Goal: Use online tool/utility: Utilize a website feature to perform a specific function

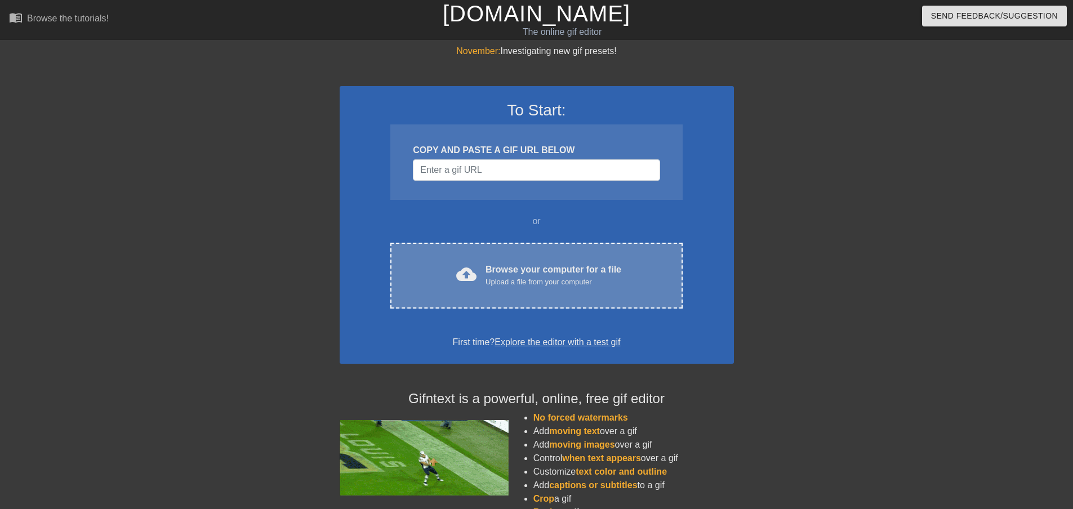
click at [495, 290] on div "cloud_upload Browse your computer for a file Upload a file from your computer C…" at bounding box center [536, 276] width 292 height 66
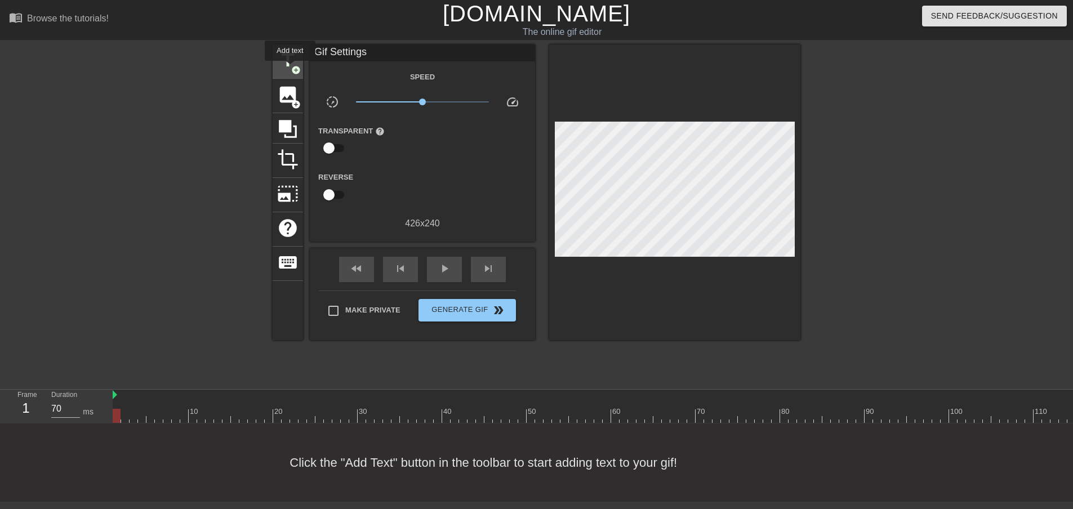
click at [290, 68] on span "title" at bounding box center [287, 60] width 21 height 21
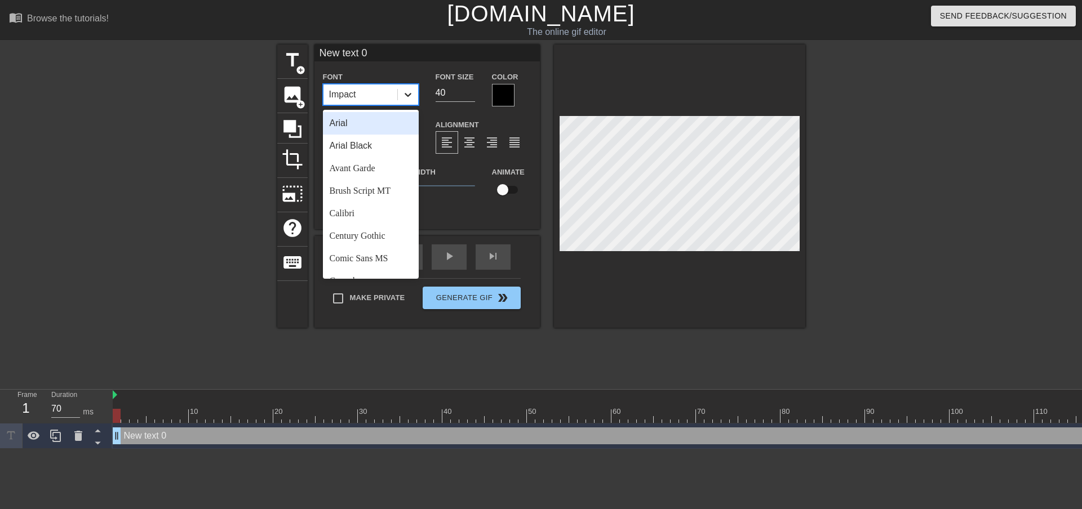
click at [411, 93] on icon at bounding box center [407, 94] width 11 height 11
click at [376, 141] on div "Arial Black" at bounding box center [371, 146] width 96 height 23
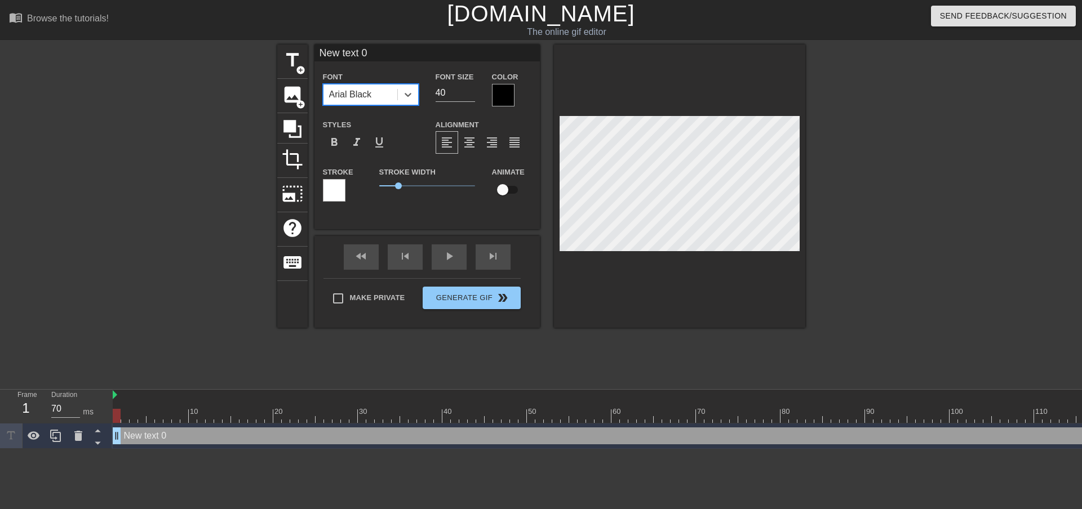
click at [501, 88] on div at bounding box center [503, 95] width 23 height 23
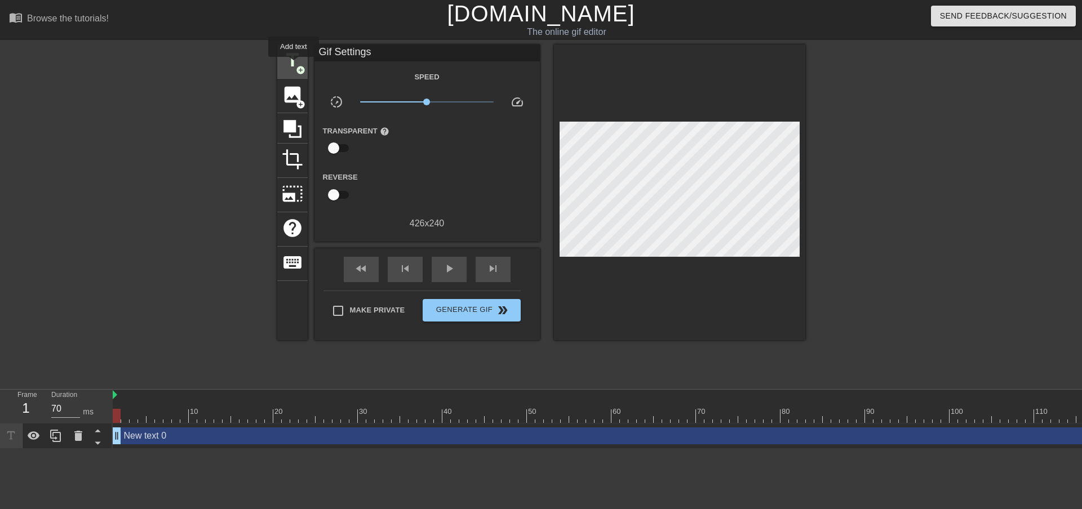
click at [294, 61] on span "title" at bounding box center [292, 60] width 21 height 21
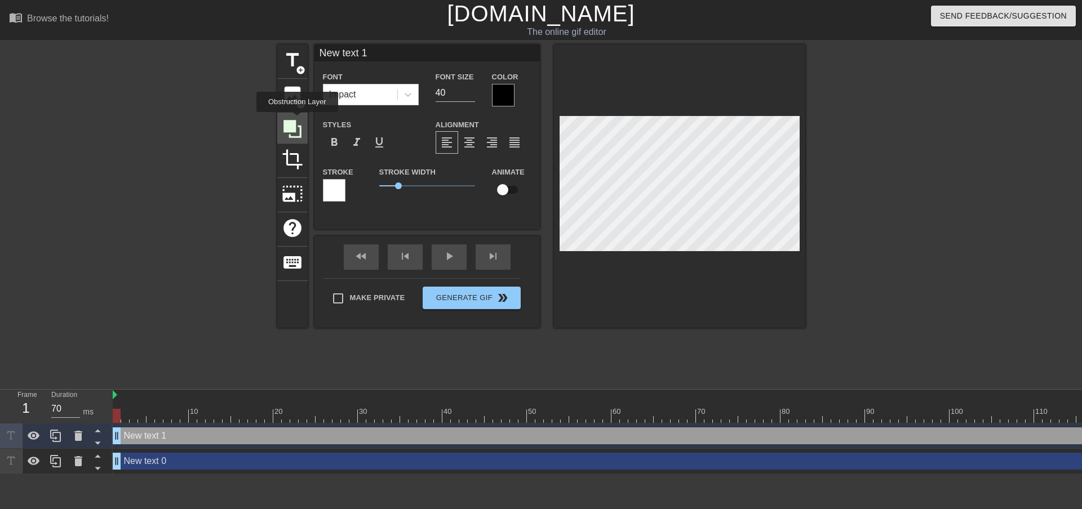
click at [297, 120] on icon at bounding box center [292, 128] width 21 height 21
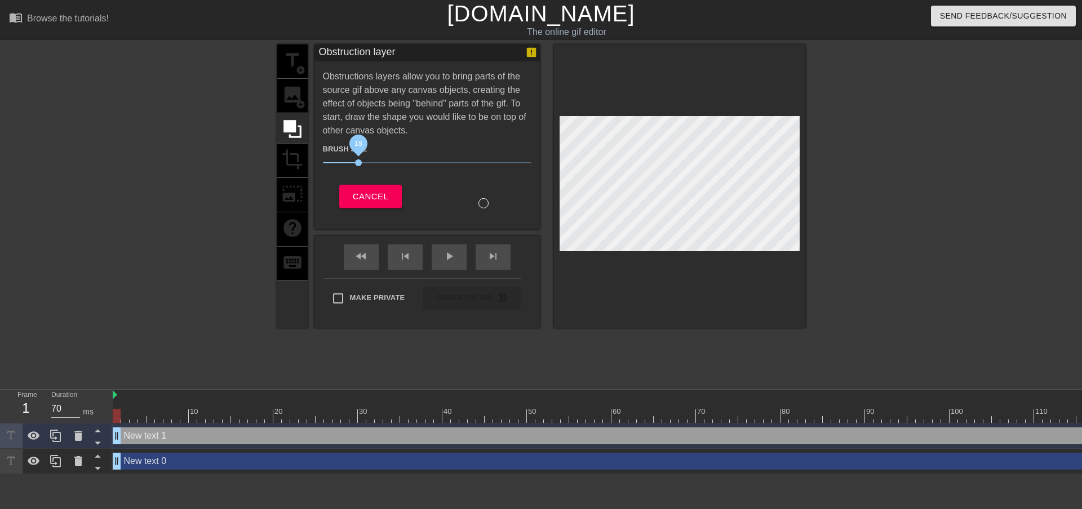
drag, startPoint x: 383, startPoint y: 161, endPoint x: 357, endPoint y: 159, distance: 26.0
click at [357, 159] on span "18" at bounding box center [427, 163] width 208 height 14
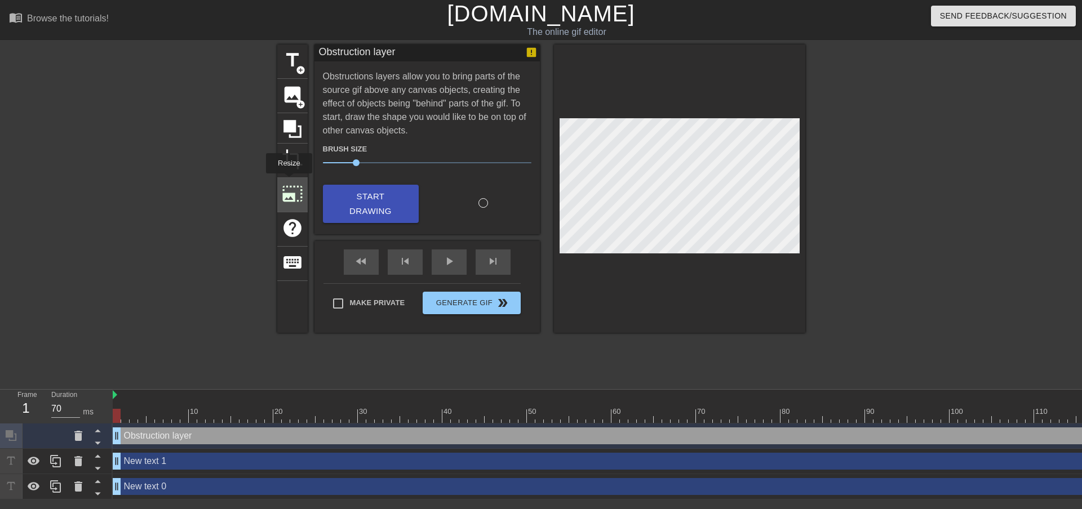
click at [288, 183] on span "photo_size_select_large" at bounding box center [292, 193] width 21 height 21
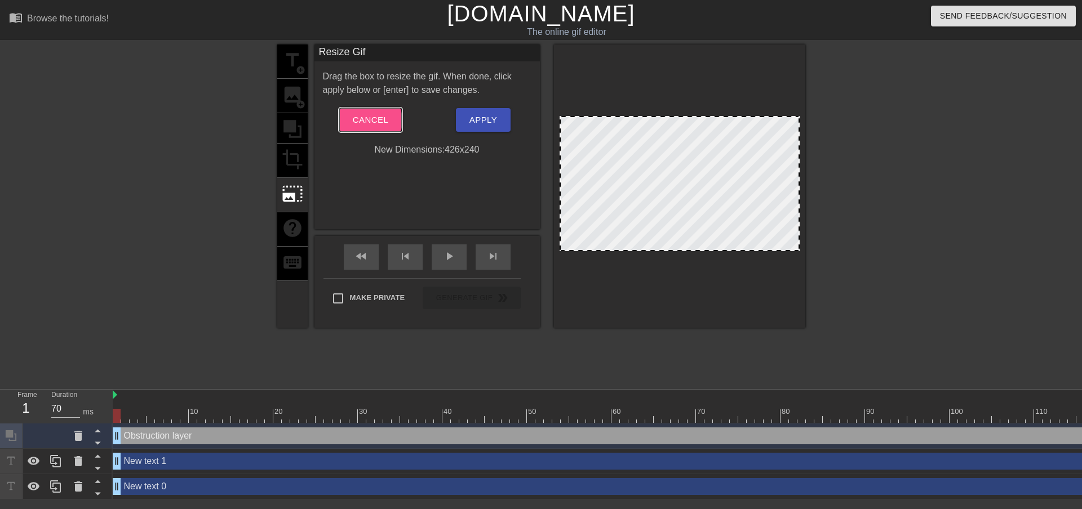
click at [363, 121] on span "Cancel" at bounding box center [370, 120] width 35 height 15
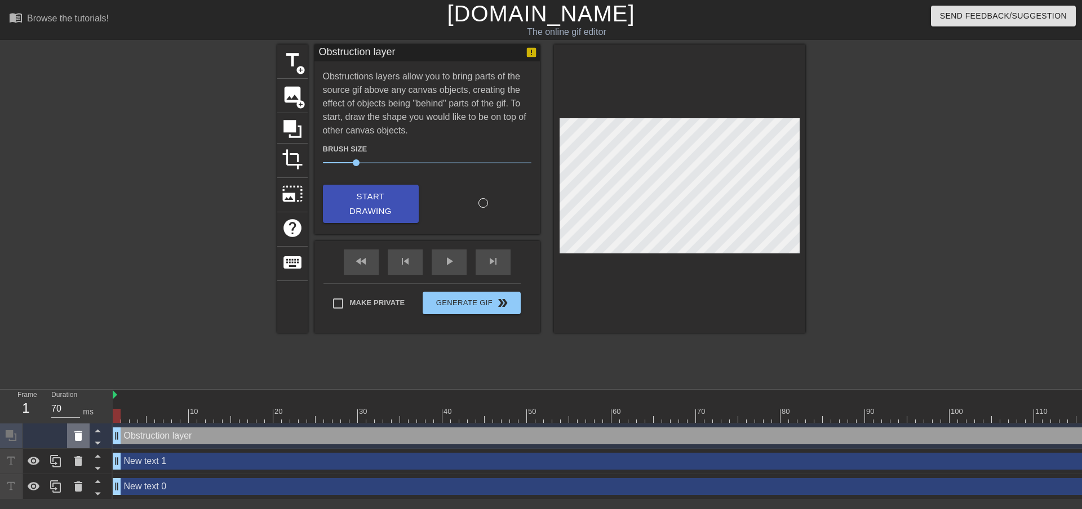
click at [80, 443] on div at bounding box center [78, 436] width 23 height 25
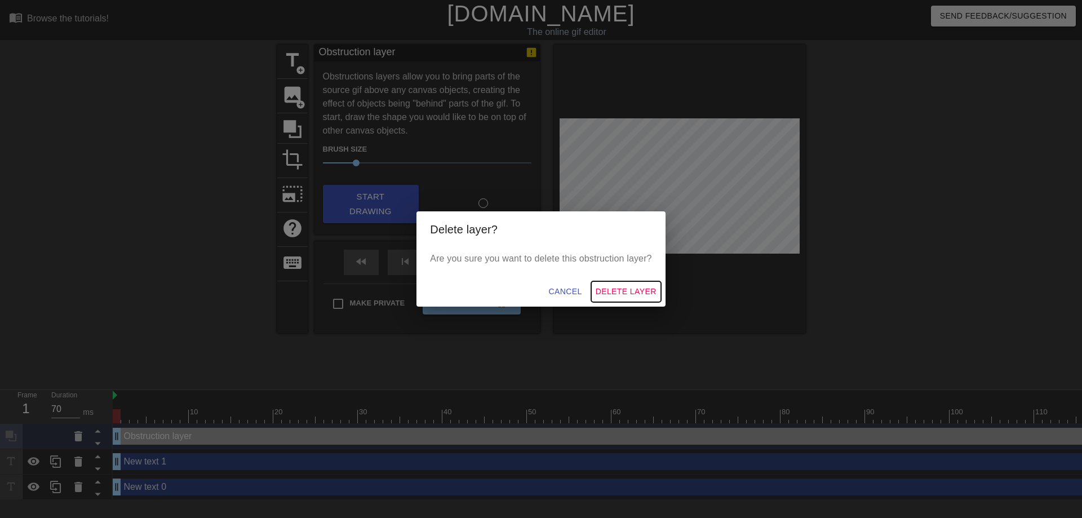
click at [611, 290] on span "Delete Layer" at bounding box center [625, 292] width 61 height 14
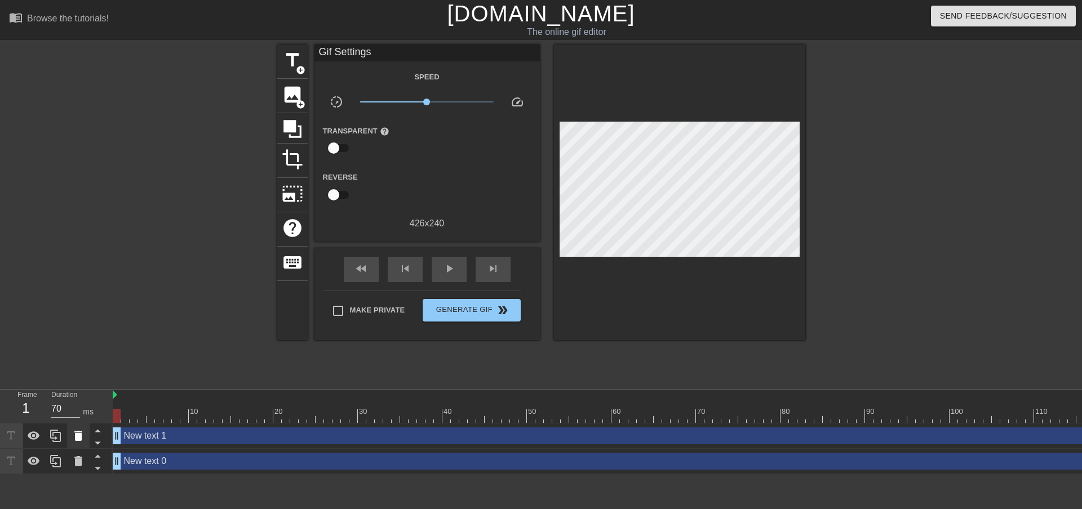
click at [78, 439] on icon at bounding box center [78, 436] width 8 height 10
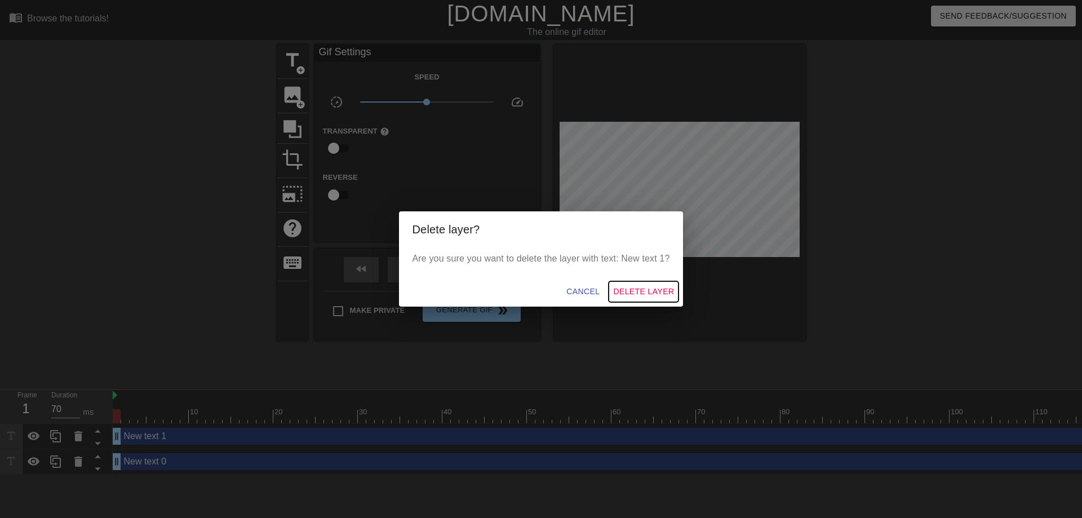
click at [642, 288] on span "Delete Layer" at bounding box center [643, 292] width 61 height 14
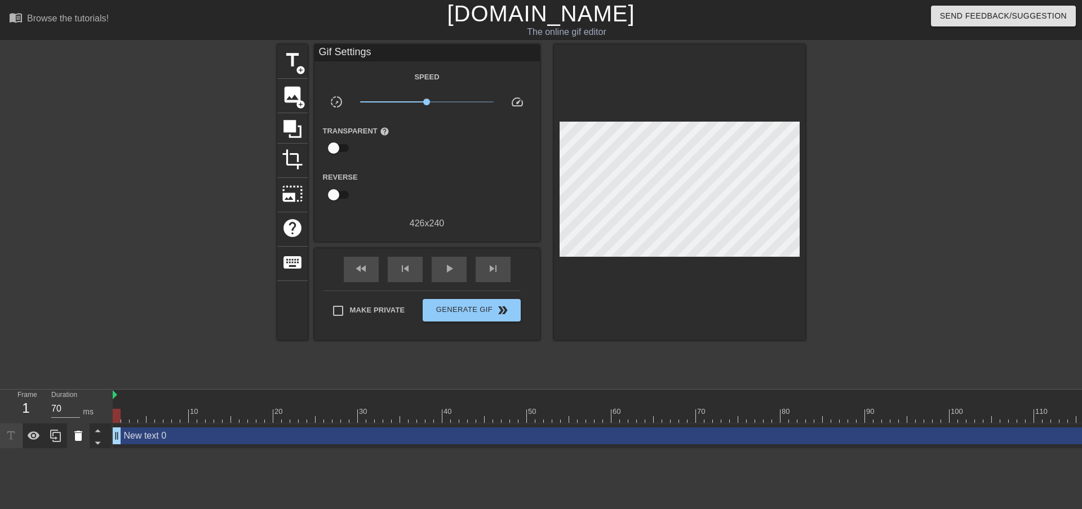
click at [78, 432] on icon at bounding box center [79, 436] width 14 height 14
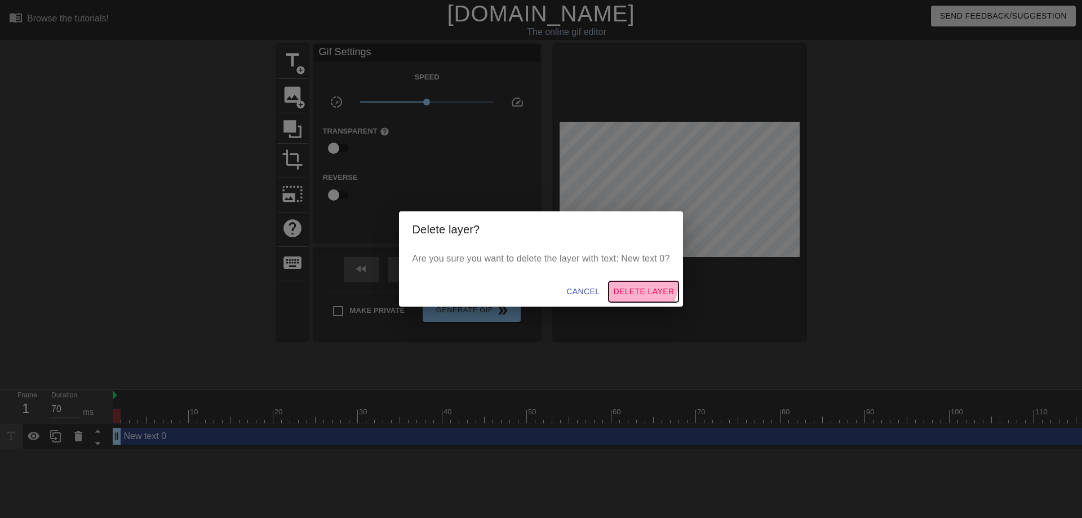
click at [639, 283] on button "Delete Layer" at bounding box center [643, 291] width 70 height 21
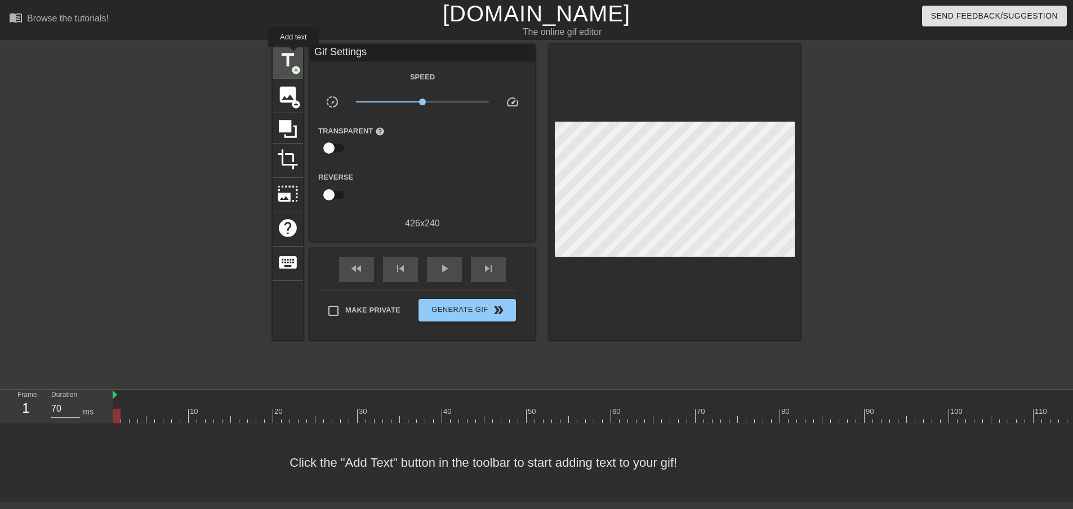
click at [294, 55] on span "title" at bounding box center [287, 60] width 21 height 21
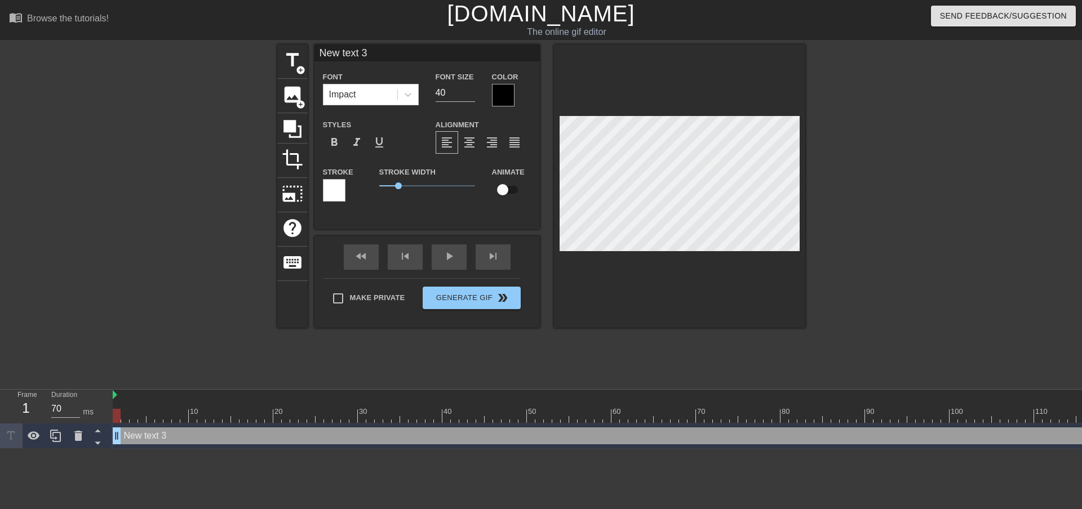
click at [367, 45] on input "New text 3" at bounding box center [426, 53] width 225 height 17
drag, startPoint x: 370, startPoint y: 50, endPoint x: 295, endPoint y: 52, distance: 74.4
click at [295, 52] on div "title add_circle image add_circle crop photo_size_select_large help keyboard Ne…" at bounding box center [541, 186] width 528 height 283
type input "My Honest Reaction"
click at [474, 143] on span "format_align_center" at bounding box center [470, 143] width 14 height 14
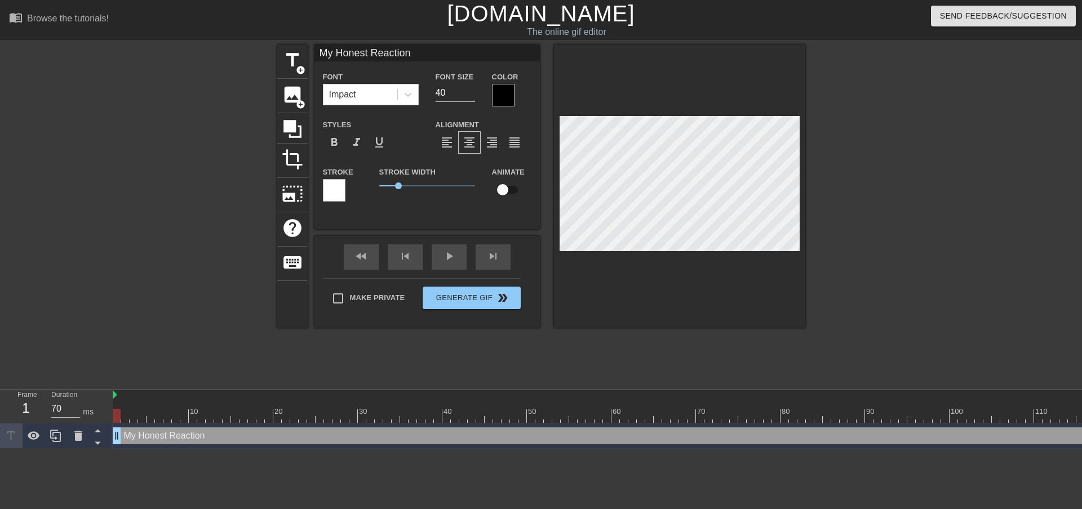
scroll to position [2, 2]
click at [497, 94] on div at bounding box center [503, 95] width 23 height 23
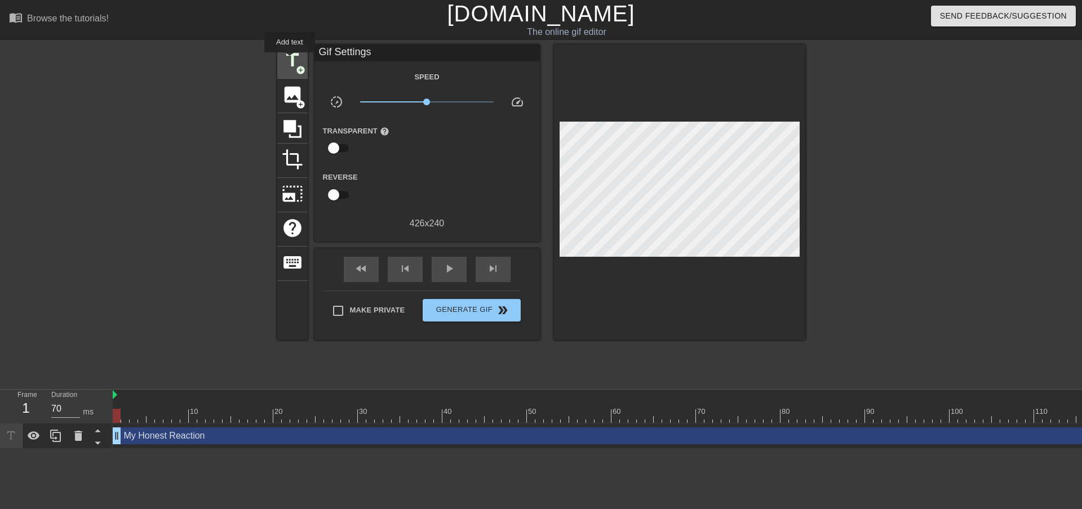
click at [290, 57] on span "title" at bounding box center [292, 60] width 21 height 21
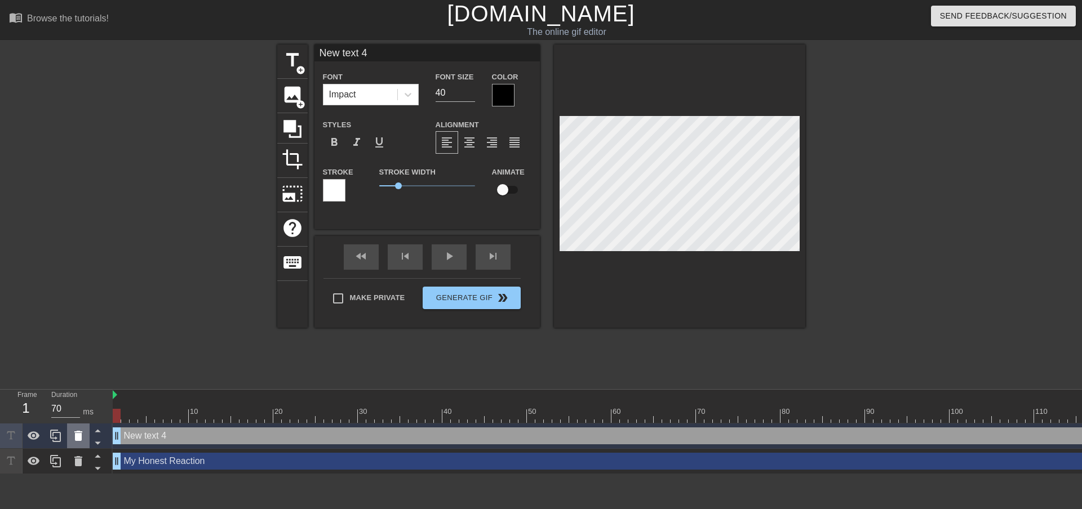
click at [74, 439] on icon at bounding box center [79, 436] width 14 height 14
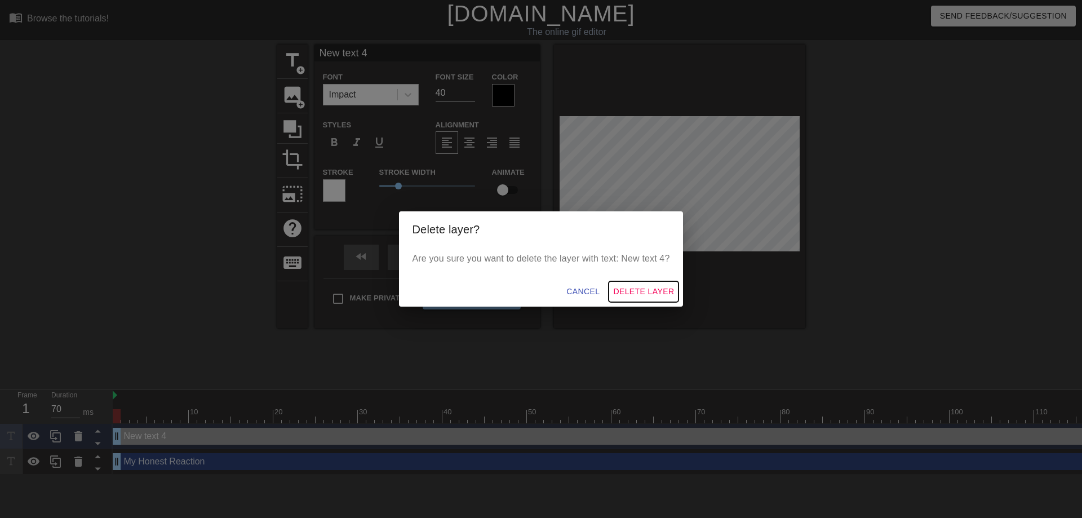
click at [664, 290] on span "Delete Layer" at bounding box center [643, 292] width 61 height 14
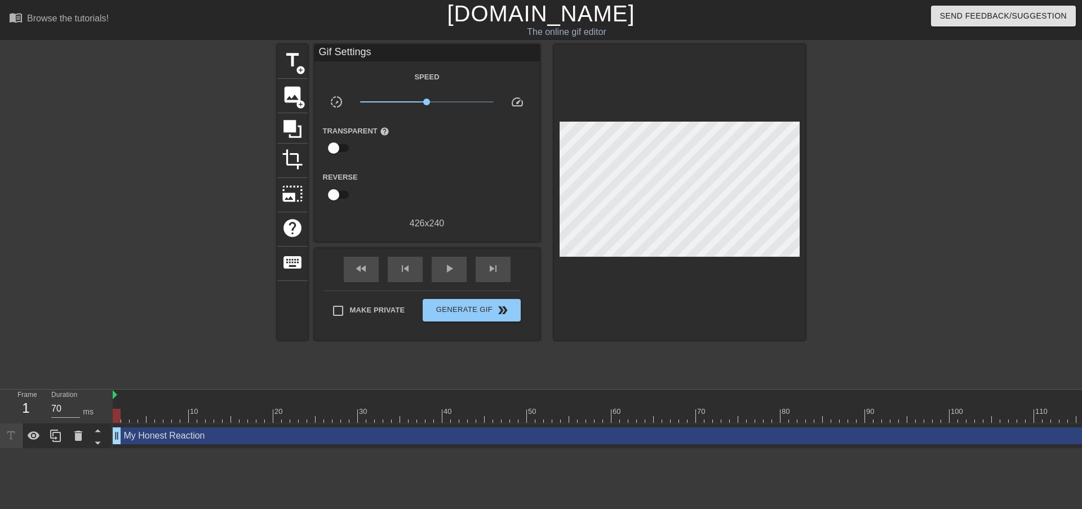
click at [238, 434] on div "My Honest Reaction drag_handle drag_handle" at bounding box center [1042, 436] width 1859 height 17
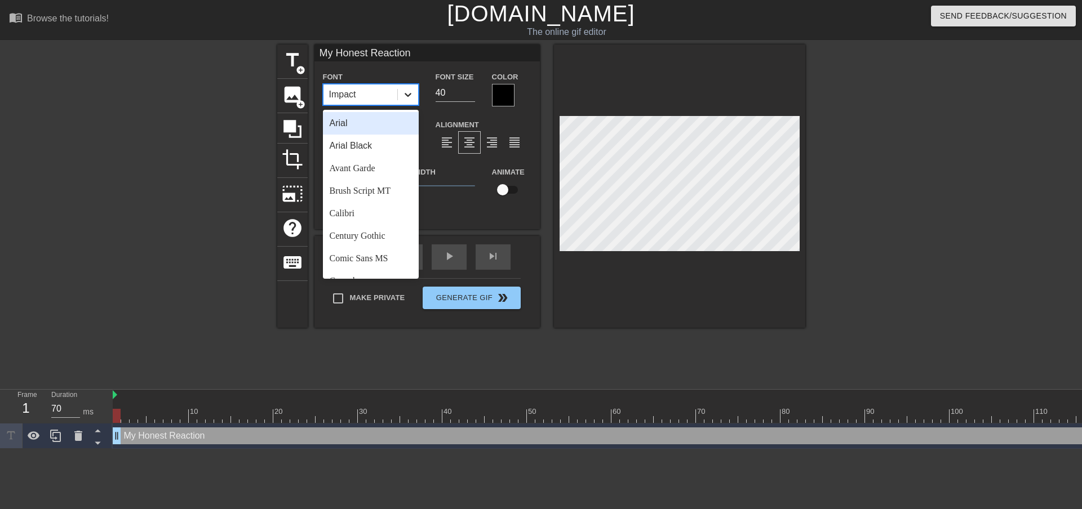
click at [405, 94] on icon at bounding box center [408, 95] width 7 height 4
click at [354, 153] on div "Arial Black" at bounding box center [371, 146] width 96 height 23
click at [406, 86] on div at bounding box center [408, 95] width 20 height 20
click at [361, 174] on div "Avant Garde" at bounding box center [371, 168] width 96 height 23
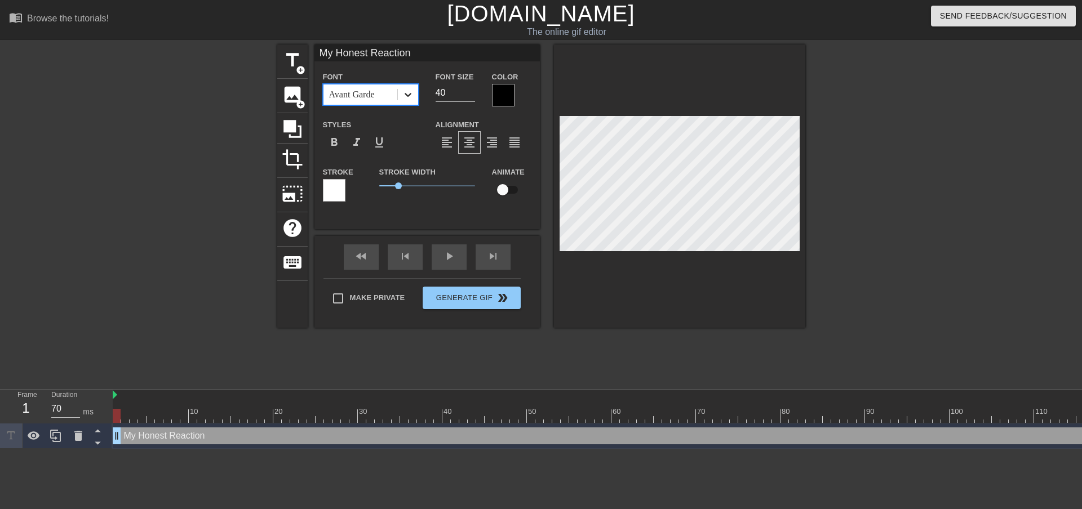
click at [404, 95] on icon at bounding box center [407, 94] width 11 height 11
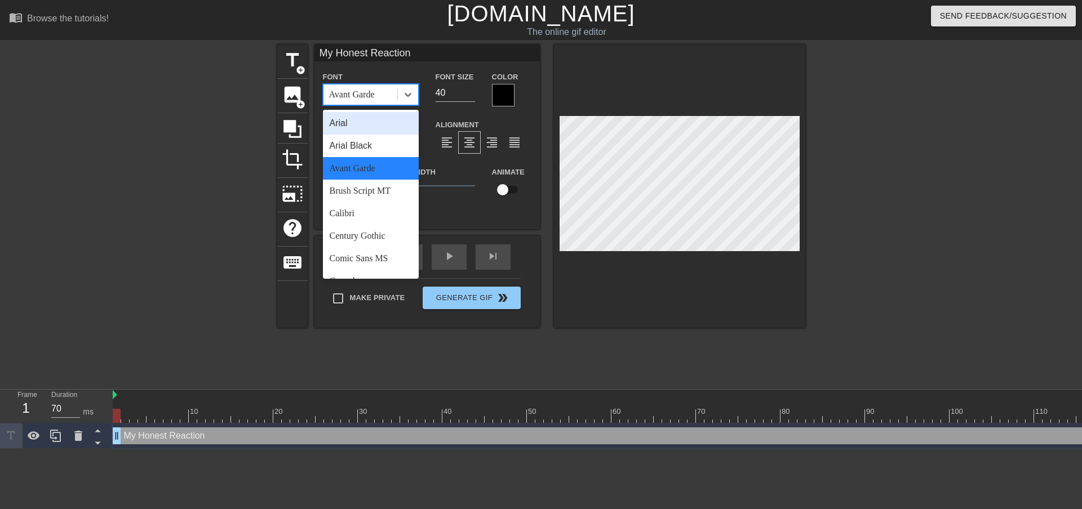
click at [373, 110] on div "Arial Arial Black Avant Garde Brush Script MT Calibri Century Gothic Comic Sans…" at bounding box center [371, 194] width 96 height 169
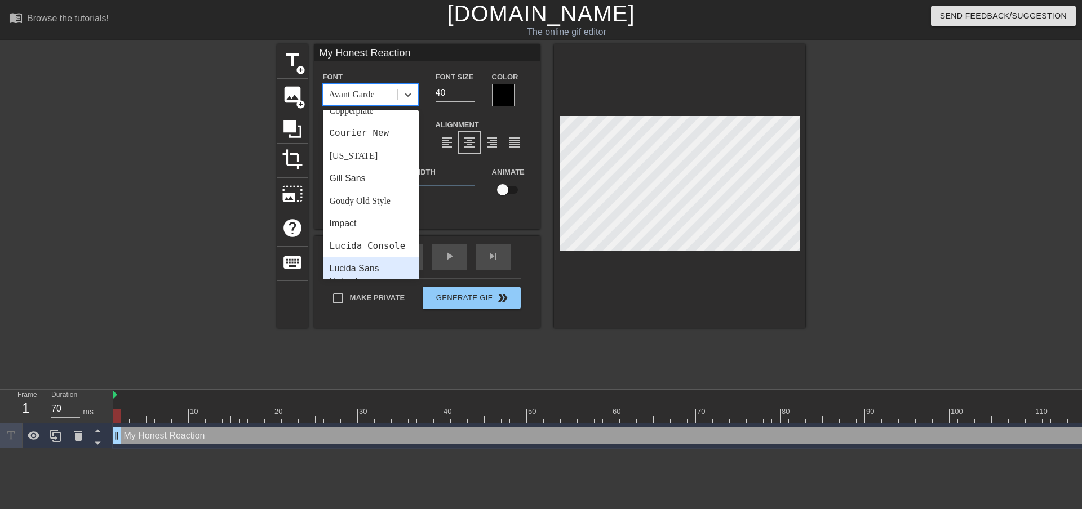
scroll to position [225, 0]
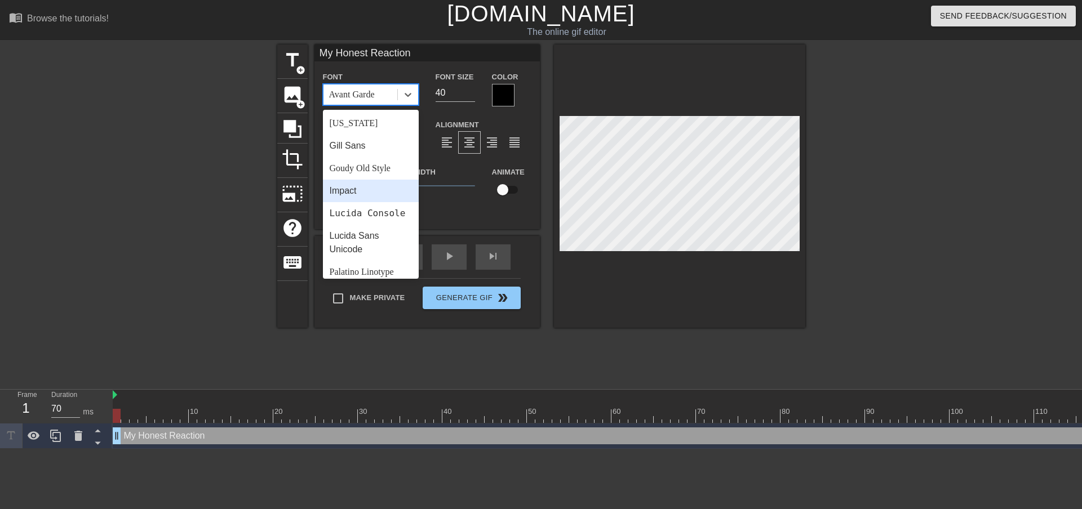
click at [362, 190] on div "Impact" at bounding box center [371, 191] width 96 height 23
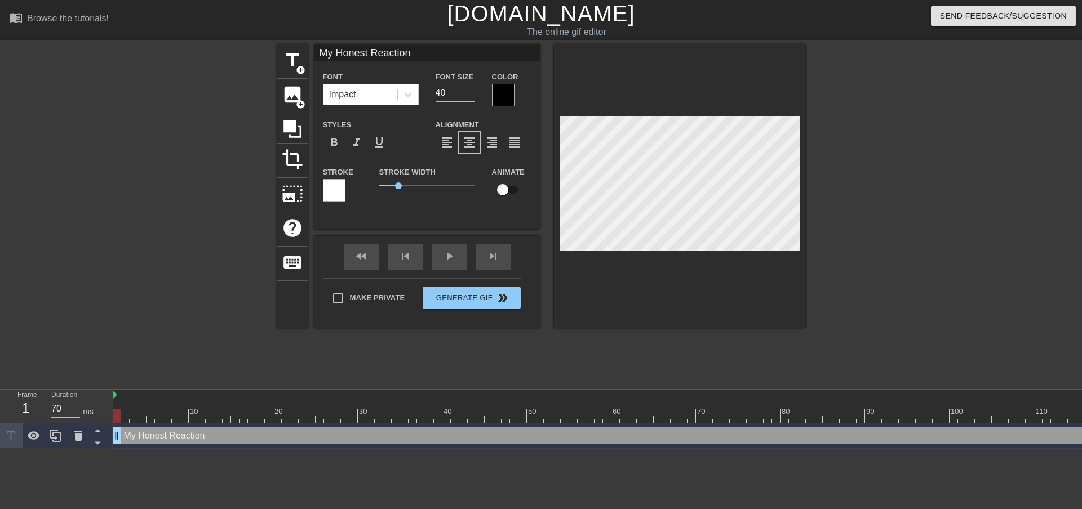
click at [506, 90] on div at bounding box center [503, 95] width 23 height 23
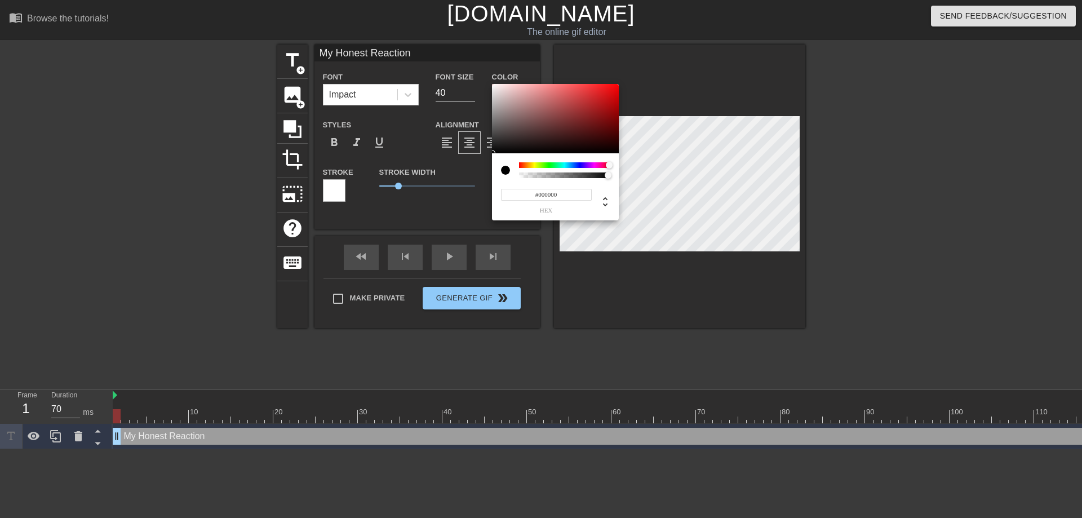
drag, startPoint x: 521, startPoint y: 164, endPoint x: 705, endPoint y: 174, distance: 184.5
click at [705, 174] on div "#000000 hex" at bounding box center [541, 259] width 1082 height 518
type input "#FCF7F7"
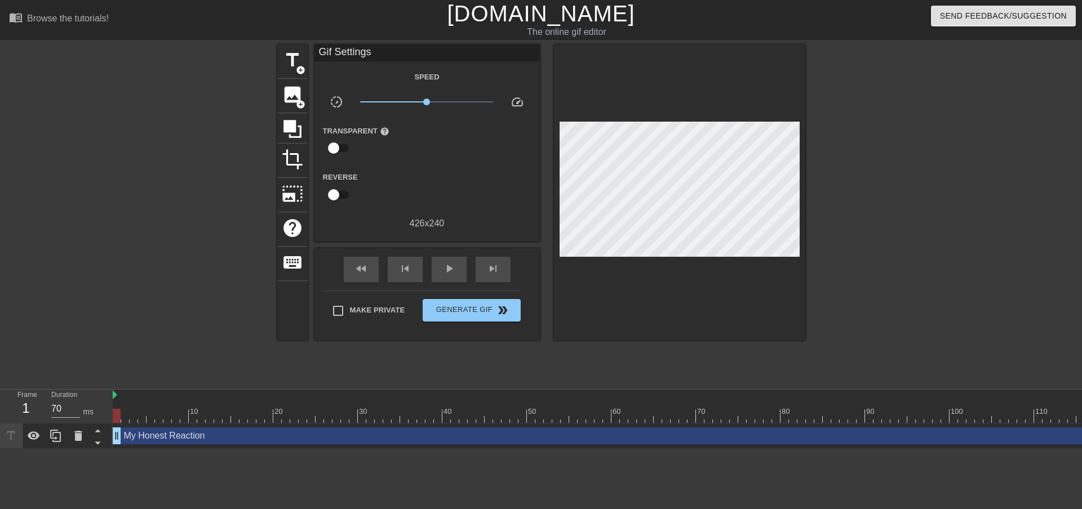
drag, startPoint x: 491, startPoint y: 83, endPoint x: 463, endPoint y: 43, distance: 49.3
click at [361, 437] on div "My Honest Reaction drag_handle drag_handle" at bounding box center [1042, 436] width 1859 height 17
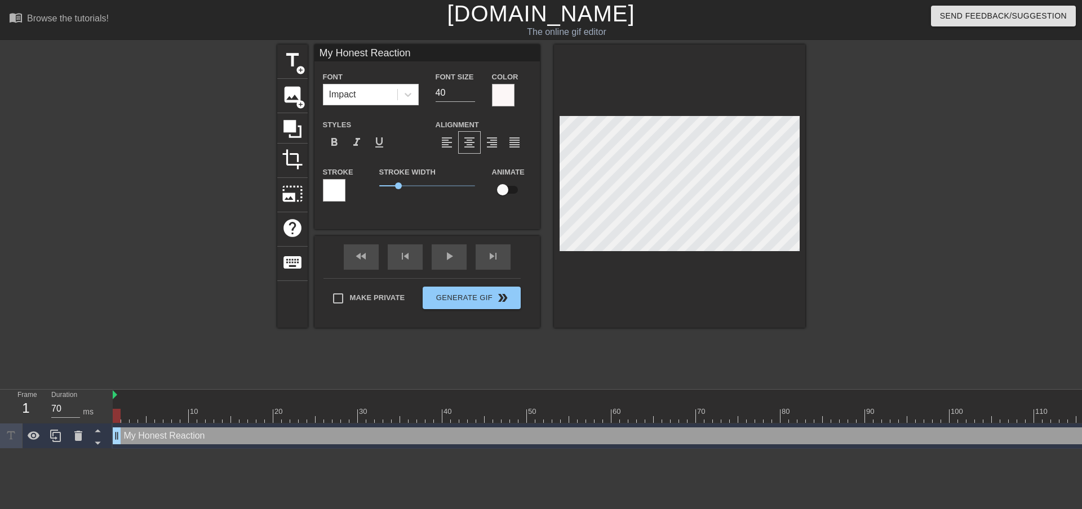
click at [329, 189] on div at bounding box center [334, 190] width 23 height 23
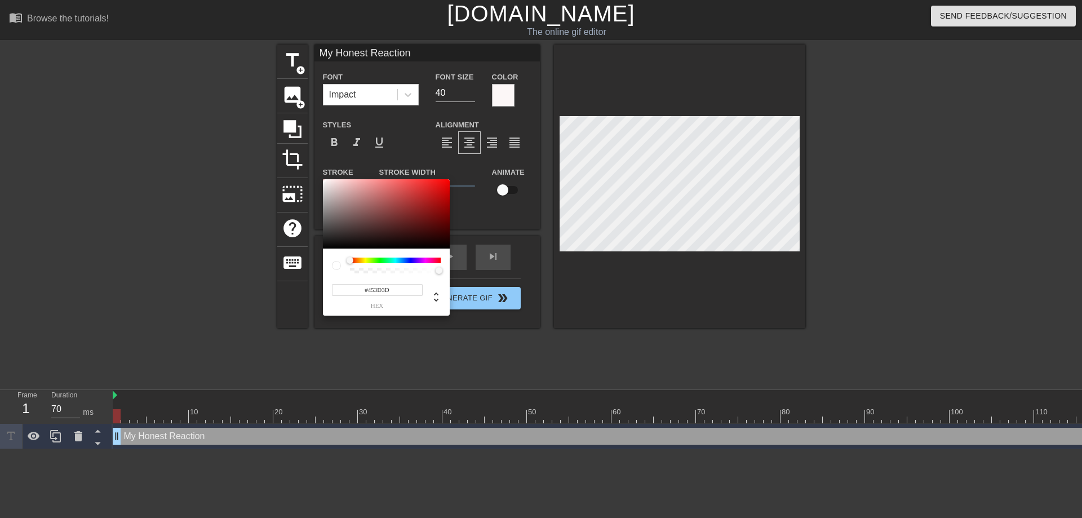
type input "#000000"
drag, startPoint x: 313, startPoint y: 256, endPoint x: 303, endPoint y: 270, distance: 16.9
click at [303, 270] on div "#000000 hex" at bounding box center [541, 259] width 1082 height 518
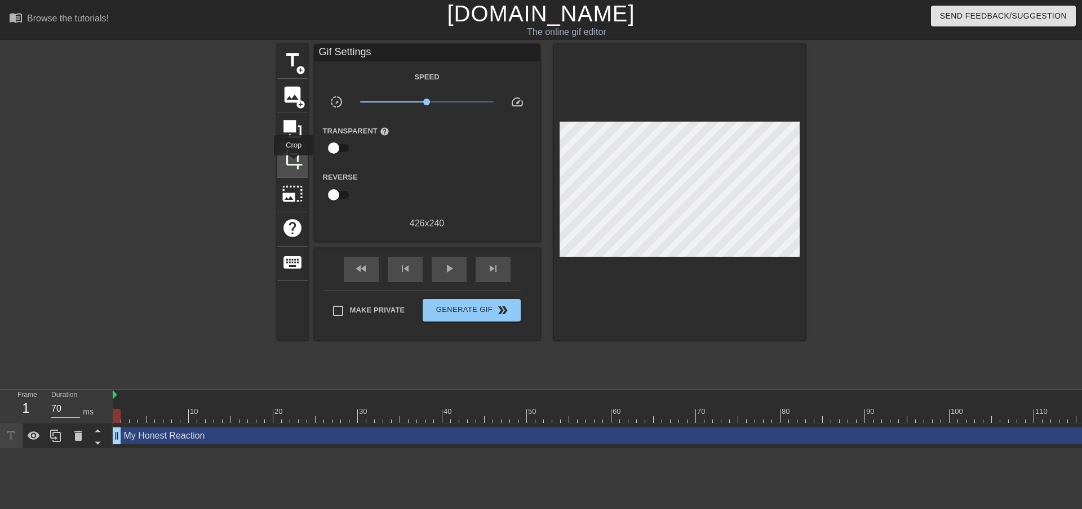
click at [294, 163] on span "crop" at bounding box center [292, 159] width 21 height 21
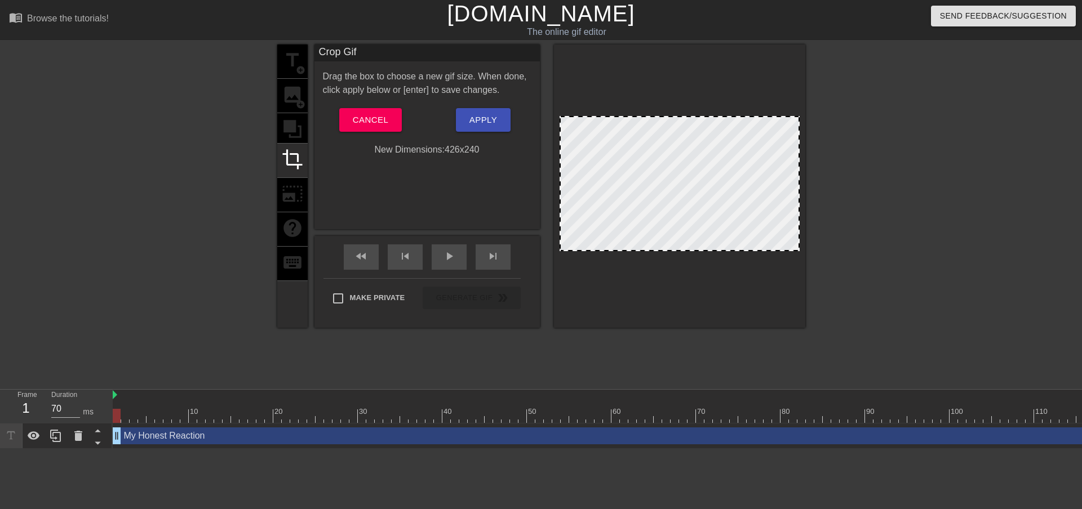
click at [458, 148] on div "New Dimensions: 426 x 240" at bounding box center [426, 150] width 225 height 14
drag, startPoint x: 685, startPoint y: 110, endPoint x: 685, endPoint y: 97, distance: 13.0
click at [685, 97] on div at bounding box center [679, 186] width 251 height 283
click at [294, 198] on div "title add_circle image add_circle crop photo_size_select_large help keyboard" at bounding box center [292, 186] width 30 height 283
click at [381, 112] on button "Cancel" at bounding box center [370, 120] width 63 height 24
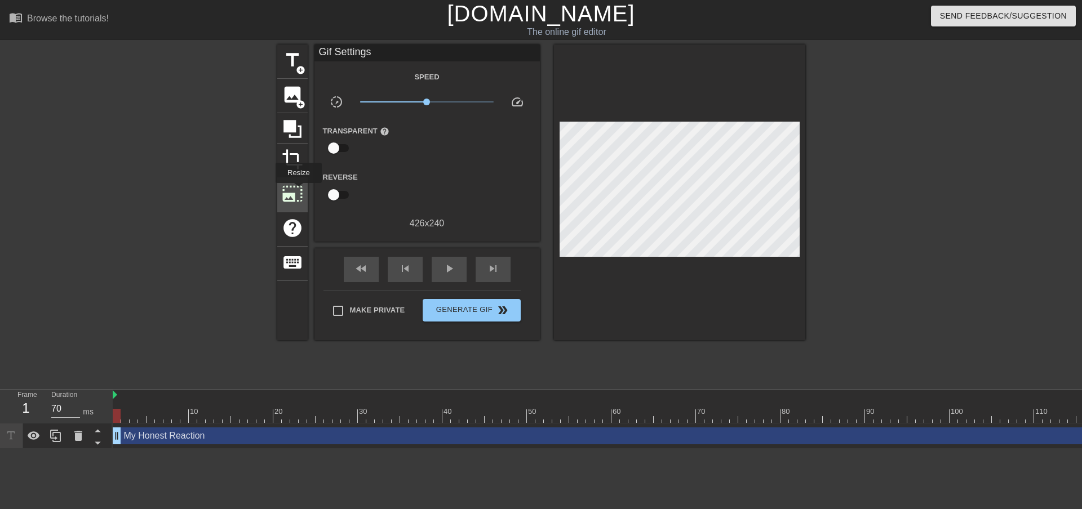
click at [297, 191] on span "photo_size_select_large" at bounding box center [292, 193] width 21 height 21
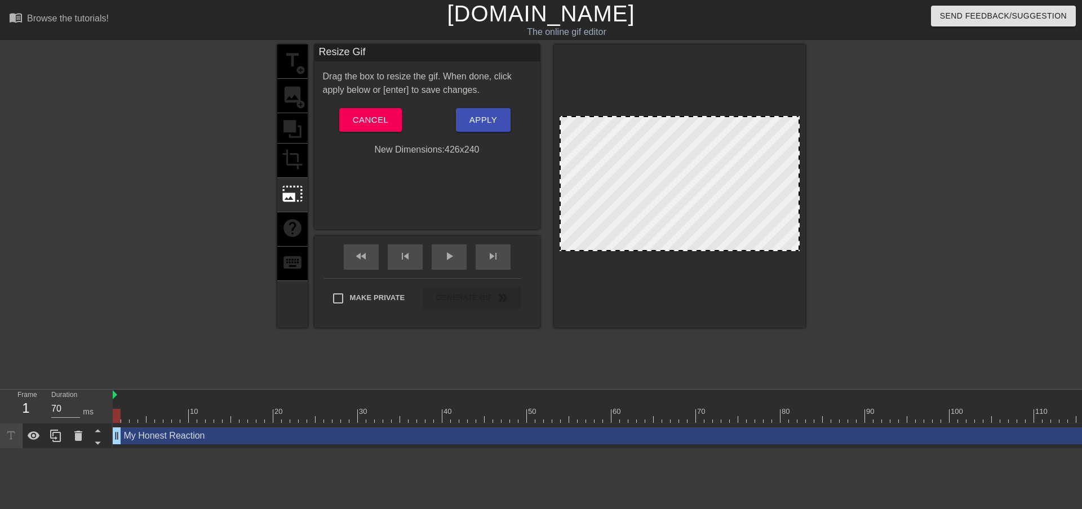
drag, startPoint x: 669, startPoint y: 114, endPoint x: 660, endPoint y: 122, distance: 12.0
click at [666, 122] on div at bounding box center [679, 186] width 251 height 283
drag, startPoint x: 656, startPoint y: 248, endPoint x: 663, endPoint y: 341, distance: 93.8
click at [663, 341] on div "title add_circle image add_circle crop photo_size_select_large help keyboard Re…" at bounding box center [541, 214] width 528 height 338
click at [372, 115] on span "Cancel" at bounding box center [370, 120] width 35 height 15
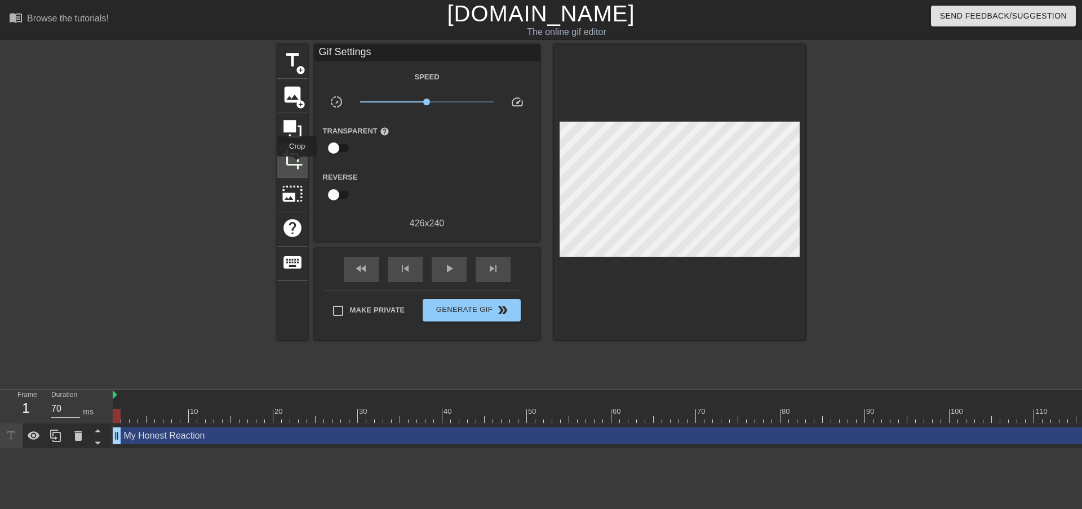
click at [297, 165] on span "crop" at bounding box center [292, 159] width 21 height 21
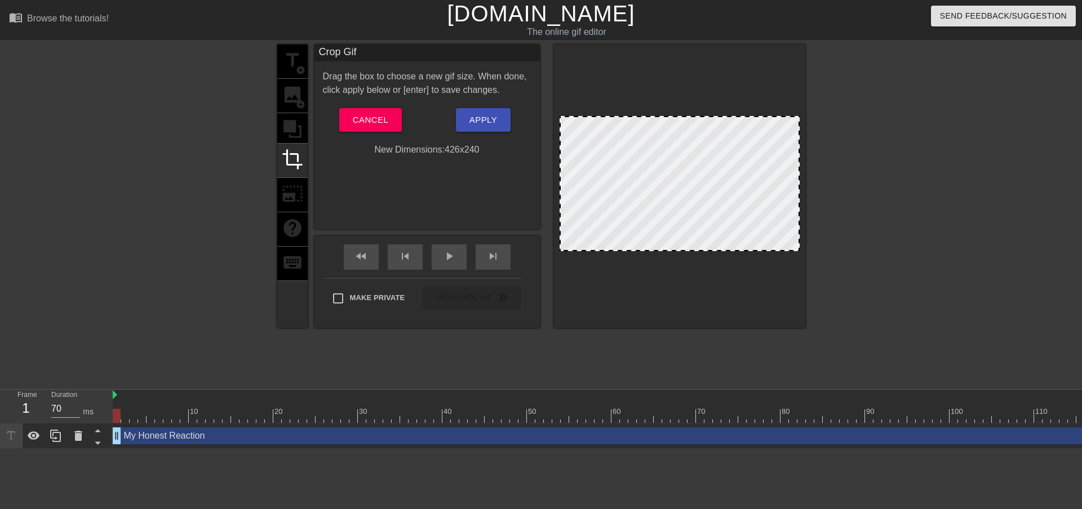
drag, startPoint x: 634, startPoint y: 119, endPoint x: 673, endPoint y: -7, distance: 131.5
click at [673, 0] on html "menu_book Browse the tutorials! [DOMAIN_NAME] The online gif editor Send Feedba…" at bounding box center [541, 224] width 1082 height 449
